Goal: Obtain resource: Download file/media

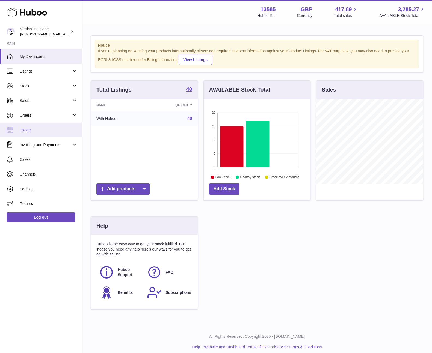
scroll to position [85, 106]
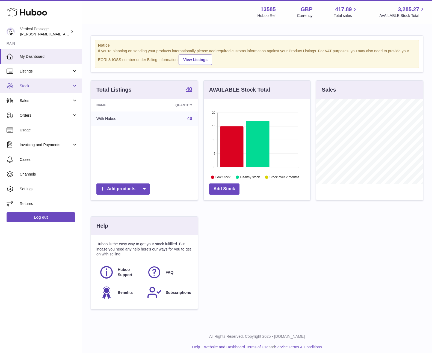
click at [30, 88] on span "Stock" at bounding box center [46, 86] width 52 height 5
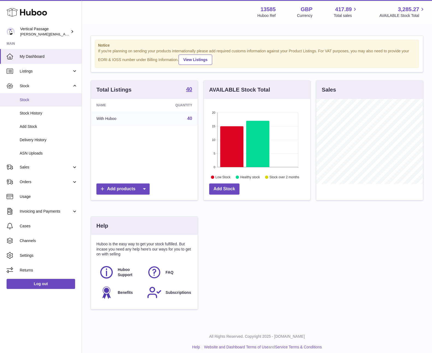
click at [26, 98] on span "Stock" at bounding box center [49, 99] width 58 height 5
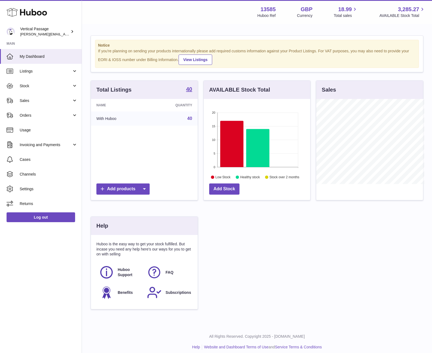
scroll to position [272846, 272825]
click at [26, 86] on span "Stock" at bounding box center [46, 86] width 52 height 5
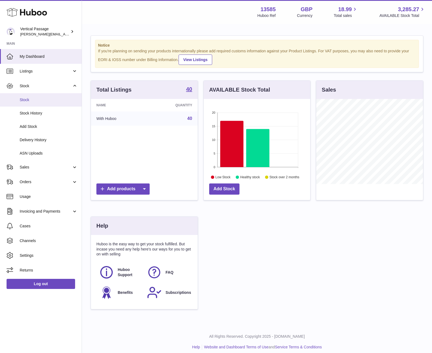
click at [23, 100] on span "Stock" at bounding box center [49, 99] width 58 height 5
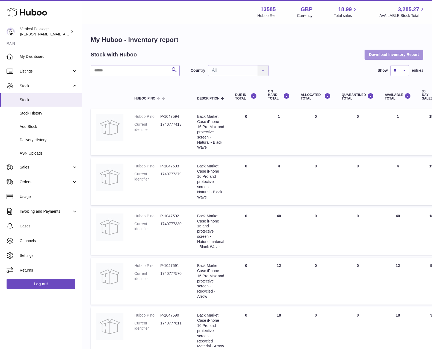
click at [389, 54] on button "Download Inventory Report" at bounding box center [393, 55] width 59 height 10
